Goal: Task Accomplishment & Management: Complete application form

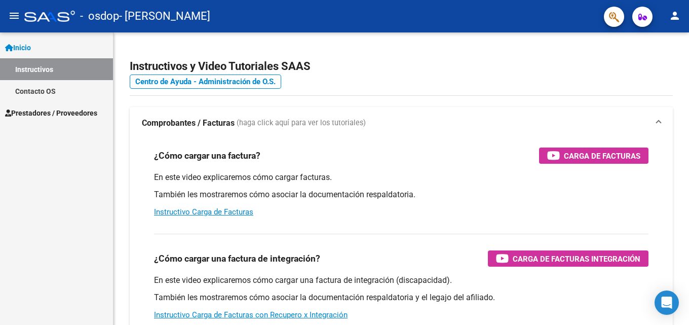
click at [676, 19] on mat-icon "person" at bounding box center [674, 16] width 12 height 12
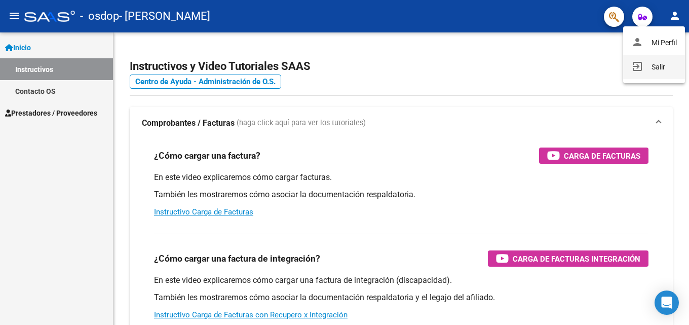
click at [666, 61] on button "exit_to_app Salir" at bounding box center [654, 67] width 62 height 24
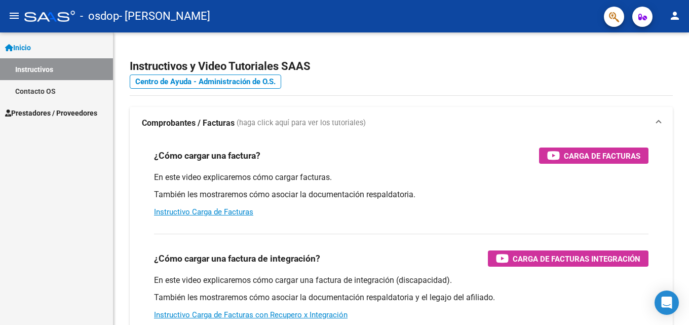
click at [35, 109] on span "Prestadores / Proveedores" at bounding box center [51, 112] width 92 height 11
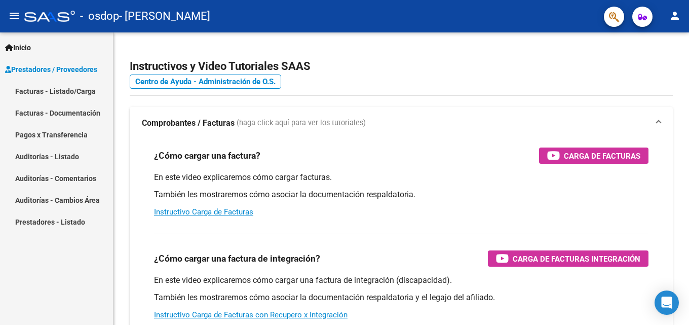
click at [44, 92] on link "Facturas - Listado/Carga" at bounding box center [56, 91] width 113 height 22
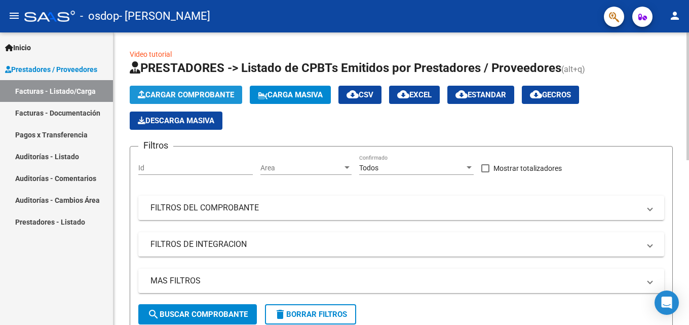
click at [176, 100] on button "Cargar Comprobante" at bounding box center [186, 95] width 112 height 18
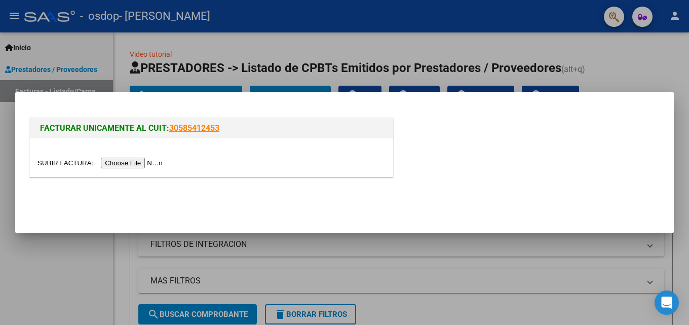
click at [140, 163] on input "file" at bounding box center [101, 163] width 128 height 11
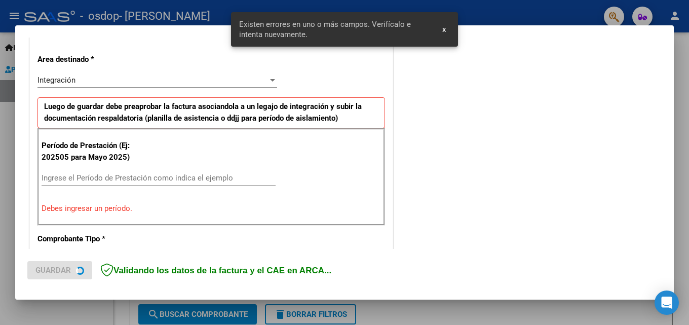
scroll to position [228, 0]
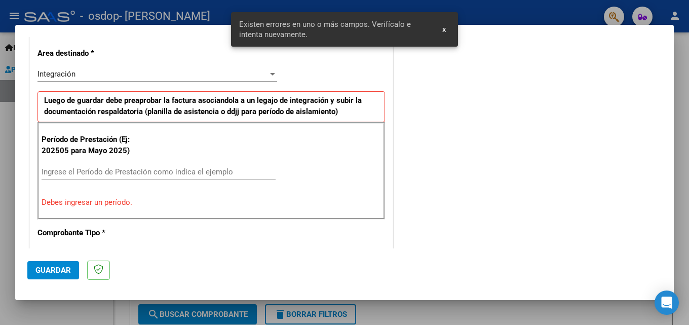
click at [129, 172] on input "Ingrese el Período de Prestación como indica el ejemplo" at bounding box center [159, 171] width 234 height 9
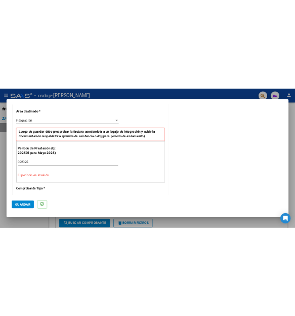
scroll to position [279, 0]
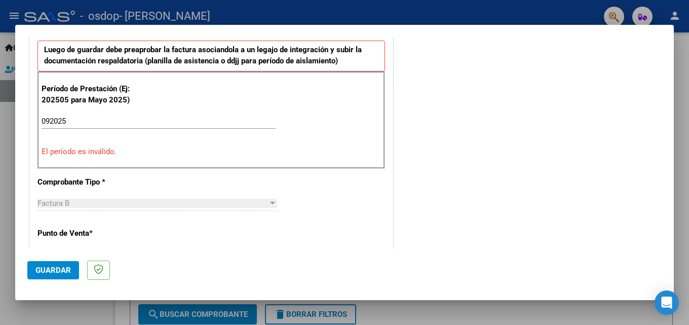
click at [85, 121] on input "092025" at bounding box center [159, 120] width 234 height 9
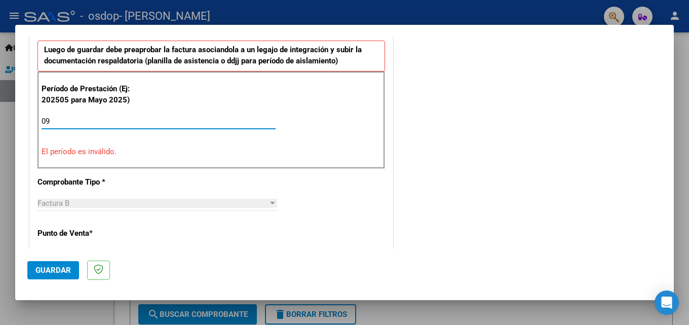
type input "0"
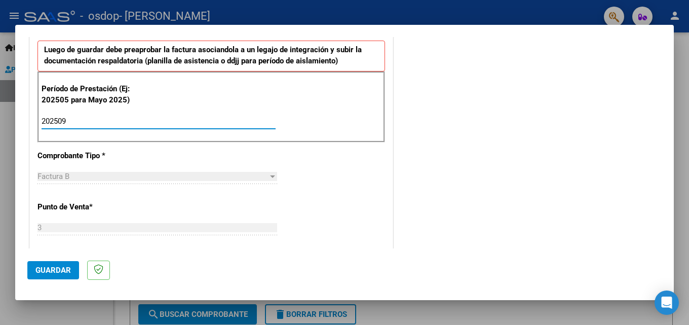
type input "202509"
click at [157, 159] on div "CUIT * 27-20111246-5 Ingresar CUIT ANALISIS PRESTADOR ANGELA ELIANA BEATRIZ ARC…" at bounding box center [211, 266] width 363 height 762
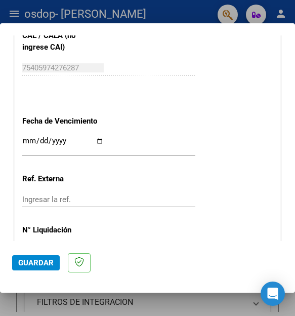
scroll to position [684, 0]
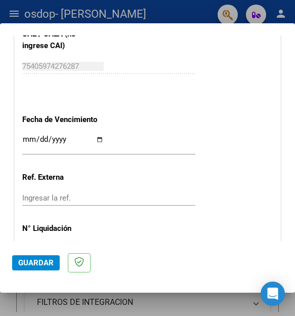
click at [96, 140] on input "Ingresar la fecha" at bounding box center [63, 143] width 82 height 16
type input "2025-10-17"
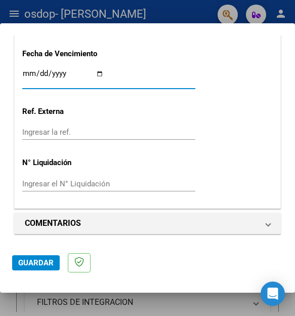
scroll to position [751, 0]
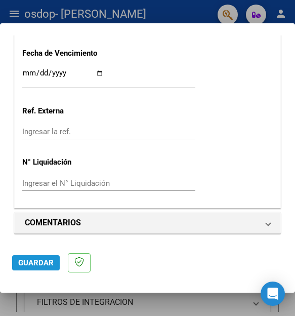
click at [50, 261] on span "Guardar" at bounding box center [35, 262] width 35 height 9
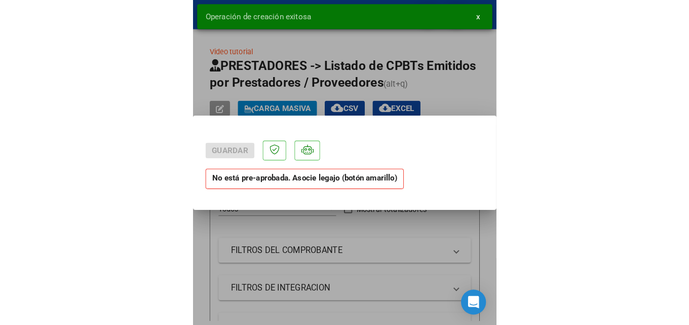
scroll to position [0, 0]
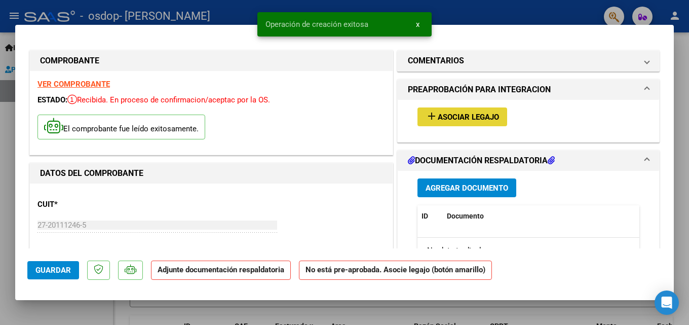
click at [449, 114] on span "Asociar Legajo" at bounding box center [468, 116] width 61 height 9
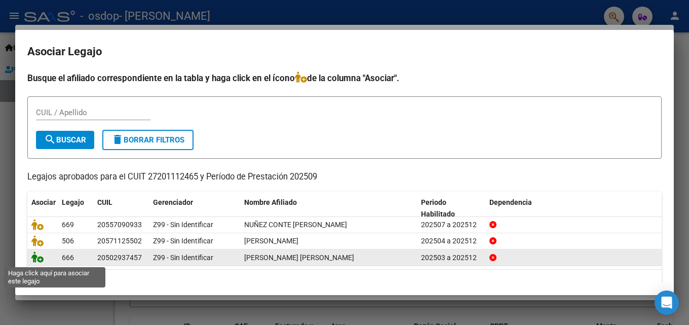
click at [36, 258] on icon at bounding box center [37, 256] width 12 height 11
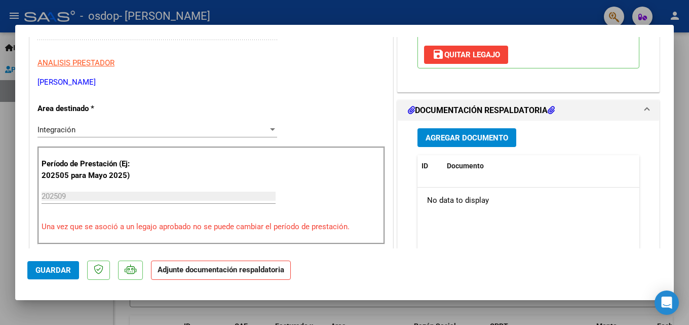
scroll to position [253, 0]
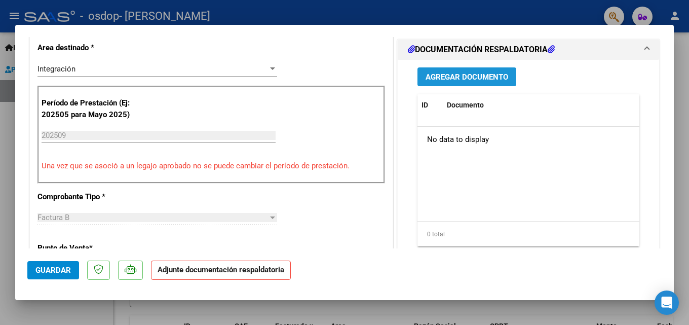
click at [450, 82] on span "Agregar Documento" at bounding box center [466, 76] width 83 height 9
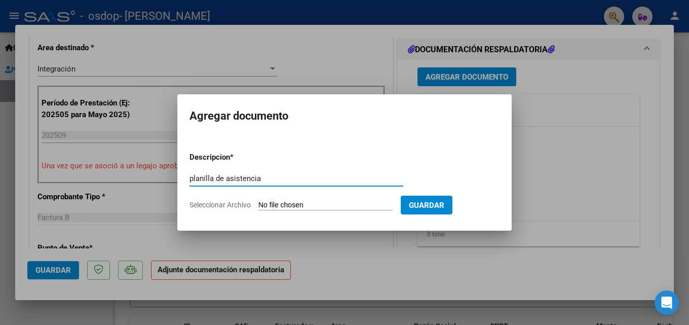
type input "planilla de asistencia"
click at [262, 204] on input "Seleccionar Archivo" at bounding box center [325, 206] width 134 height 10
type input "C:\fakepath\PLANILLA ASISTENCIA.pdf"
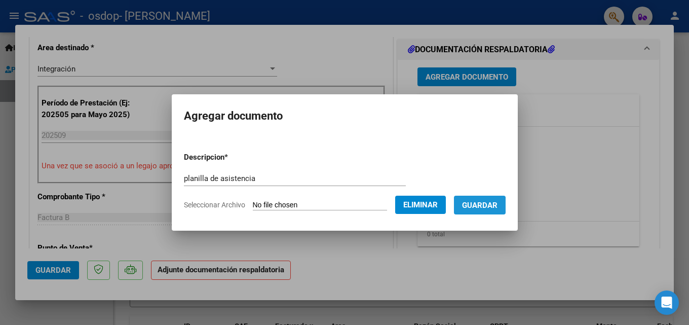
click at [475, 207] on span "Guardar" at bounding box center [479, 205] width 35 height 9
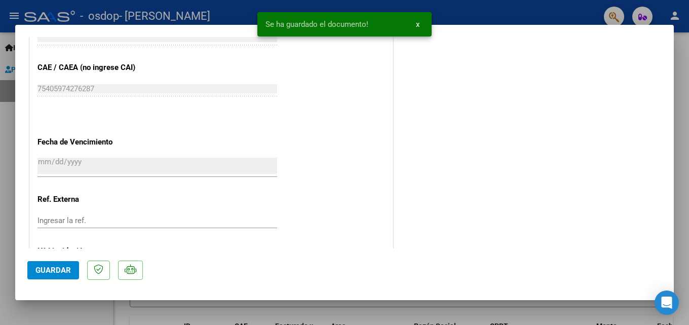
scroll to position [695, 0]
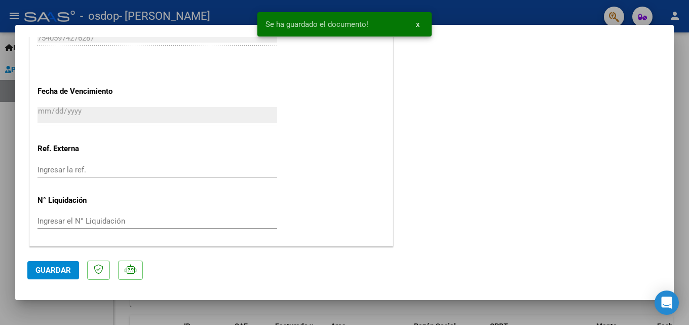
click at [71, 268] on button "Guardar" at bounding box center [53, 270] width 52 height 18
click at [417, 25] on span "x" at bounding box center [418, 24] width 4 height 9
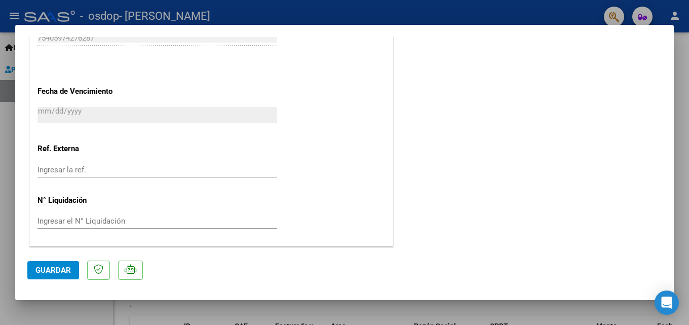
click at [492, 7] on div at bounding box center [344, 162] width 689 height 325
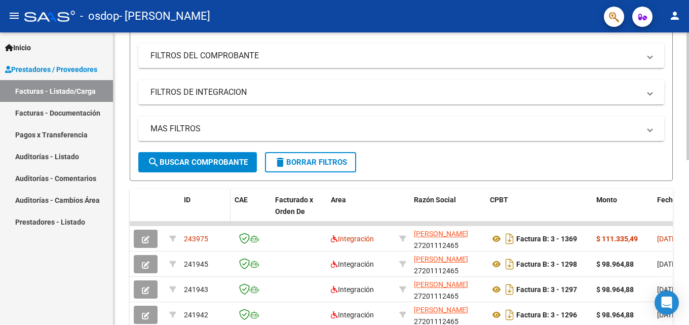
scroll to position [0, 0]
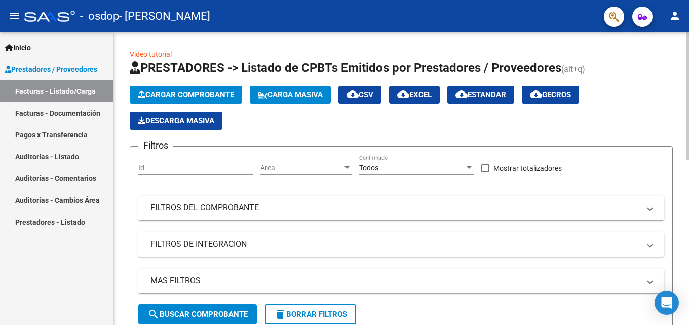
click at [204, 95] on span "Cargar Comprobante" at bounding box center [186, 94] width 96 height 9
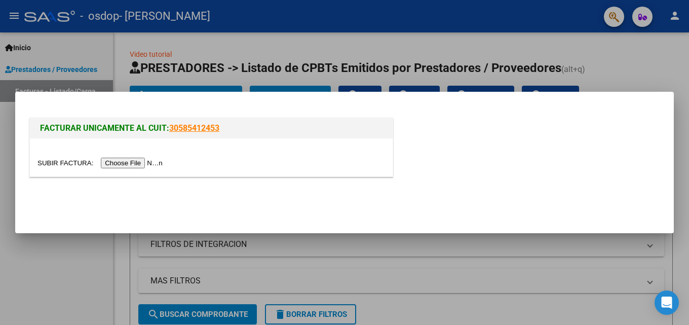
click at [131, 164] on input "file" at bounding box center [101, 163] width 128 height 11
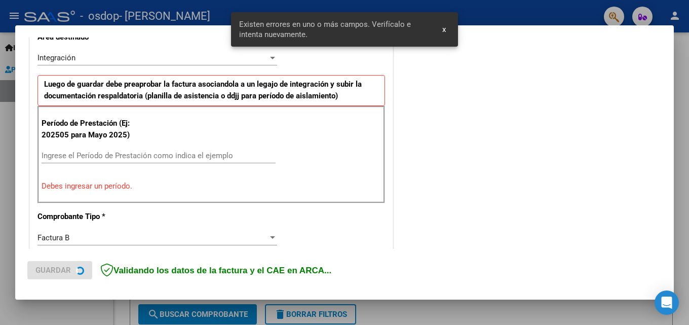
scroll to position [247, 0]
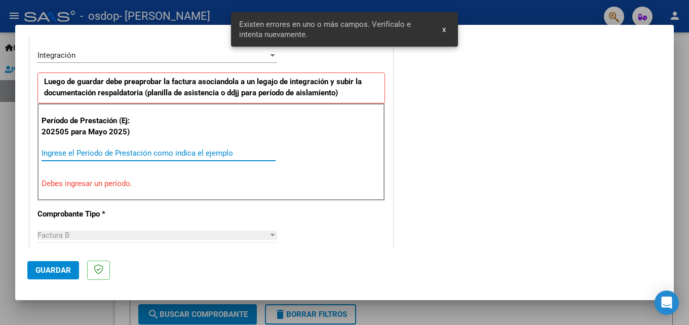
click at [83, 151] on input "Ingrese el Período de Prestación como indica el ejemplo" at bounding box center [159, 152] width 234 height 9
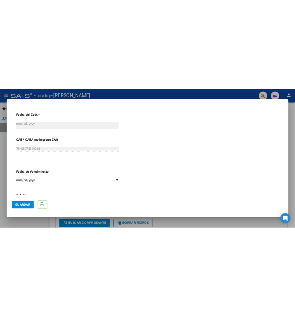
scroll to position [602, 0]
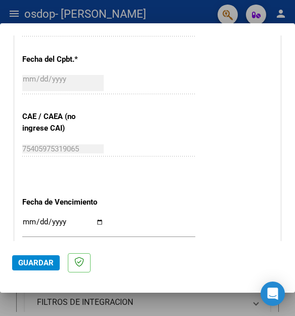
type input "202509"
click at [96, 222] on input "Ingresar la fecha" at bounding box center [63, 226] width 82 height 16
type input "2025-10-17"
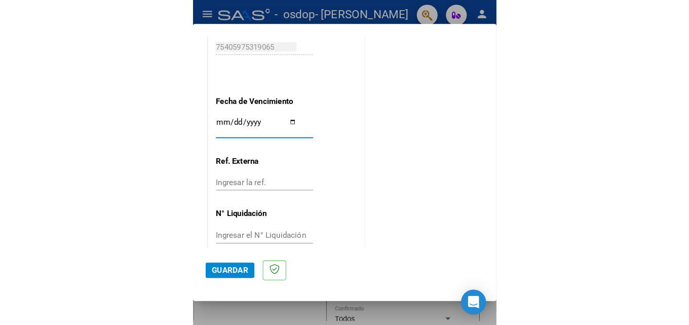
scroll to position [680, 0]
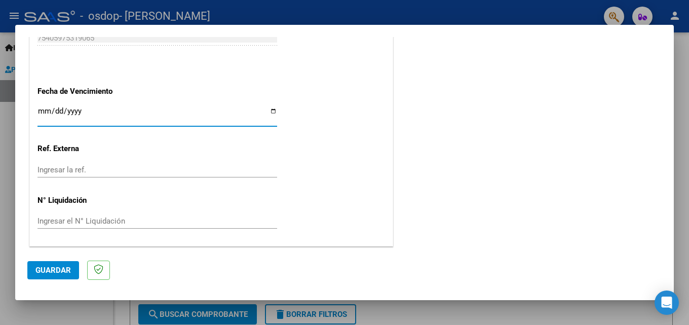
click at [67, 263] on button "Guardar" at bounding box center [53, 270] width 52 height 18
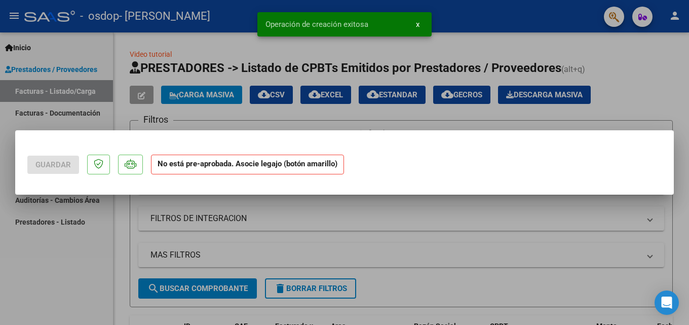
scroll to position [0, 0]
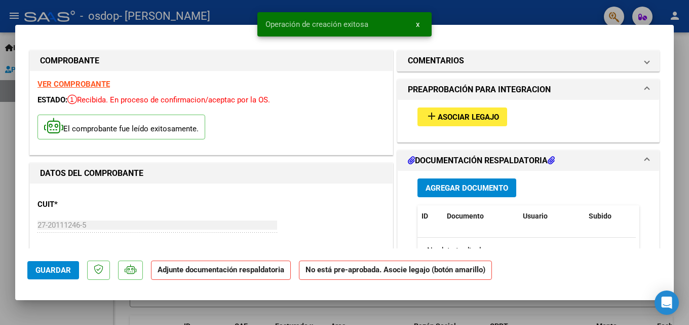
click at [457, 114] on span "Asociar Legajo" at bounding box center [468, 116] width 61 height 9
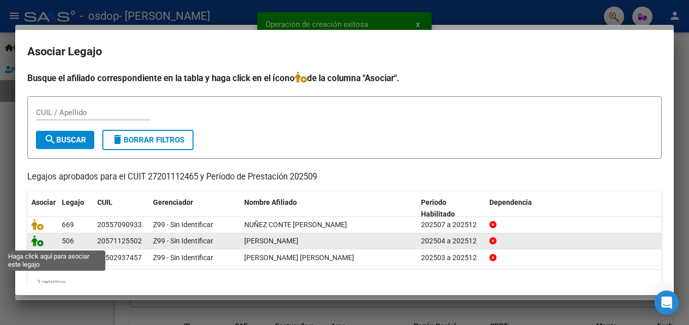
click at [36, 242] on icon at bounding box center [37, 240] width 12 height 11
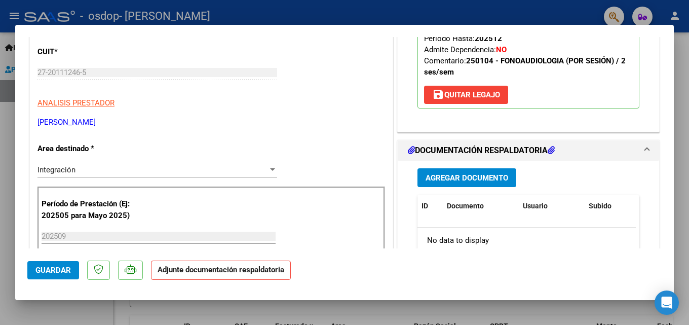
scroll to position [152, 0]
click at [490, 180] on span "Agregar Documento" at bounding box center [466, 178] width 83 height 9
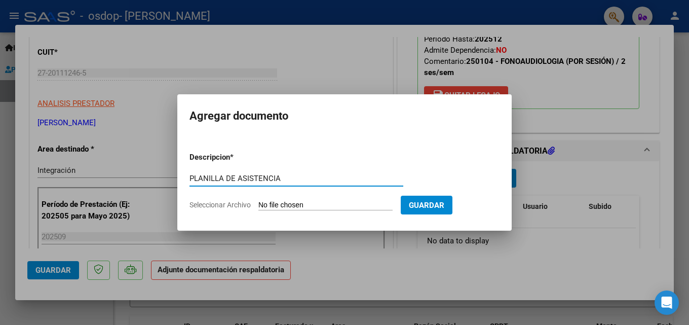
type input "PLANILLA DE ASISTENCIA"
click at [297, 203] on input "Seleccionar Archivo" at bounding box center [325, 206] width 134 height 10
type input "C:\fakepath\PLANILLA FONO 9.pdf"
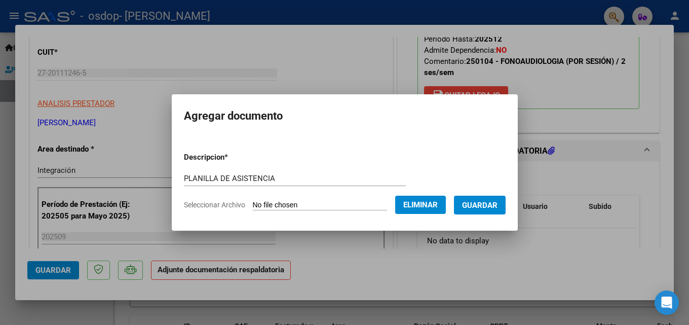
click at [481, 213] on button "Guardar" at bounding box center [480, 204] width 52 height 19
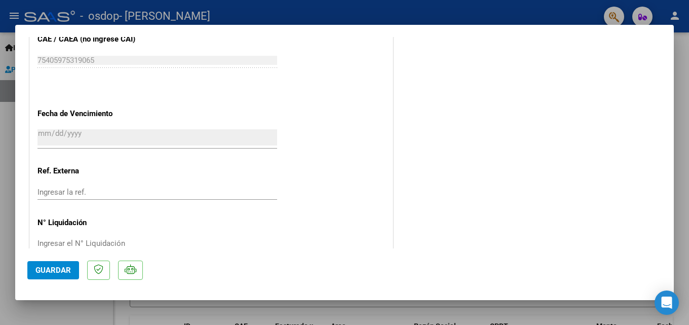
scroll to position [695, 0]
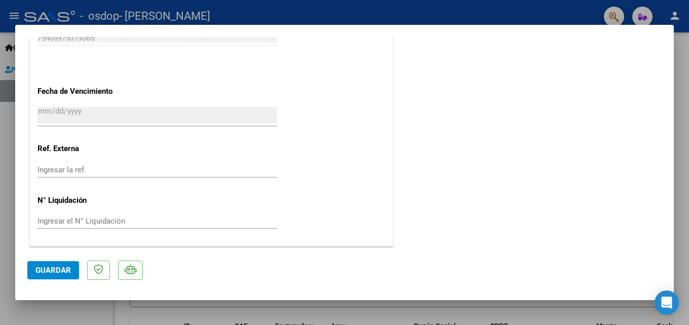
click at [30, 267] on button "Guardar" at bounding box center [53, 270] width 52 height 18
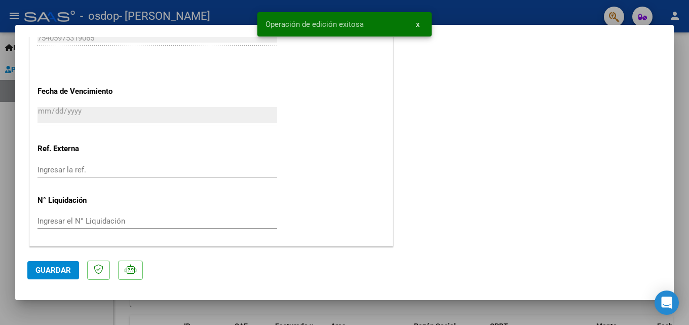
click at [419, 27] on button "x" at bounding box center [418, 24] width 20 height 18
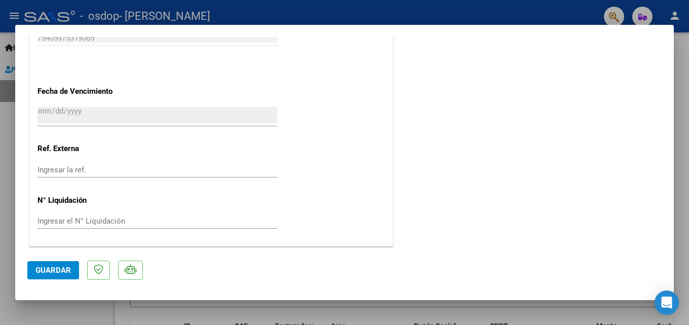
click at [455, 19] on div at bounding box center [344, 162] width 689 height 325
type input "$ 0,00"
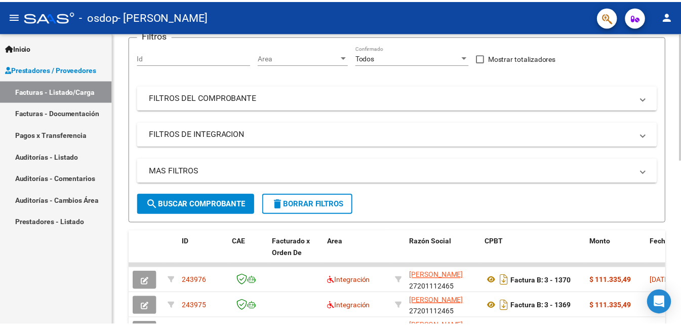
scroll to position [253, 0]
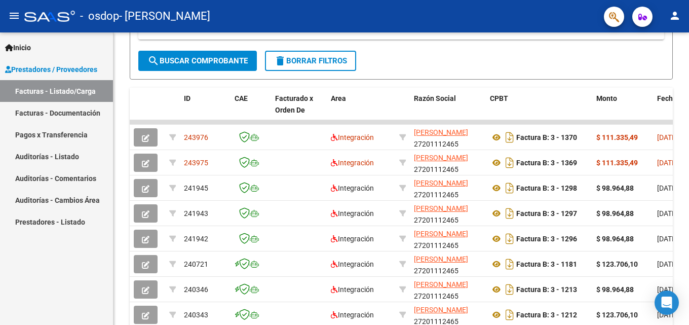
click at [680, 20] on mat-icon "person" at bounding box center [674, 16] width 12 height 12
click at [669, 62] on button "exit_to_app Salir" at bounding box center [654, 67] width 62 height 24
